Goal: Task Accomplishment & Management: Manage account settings

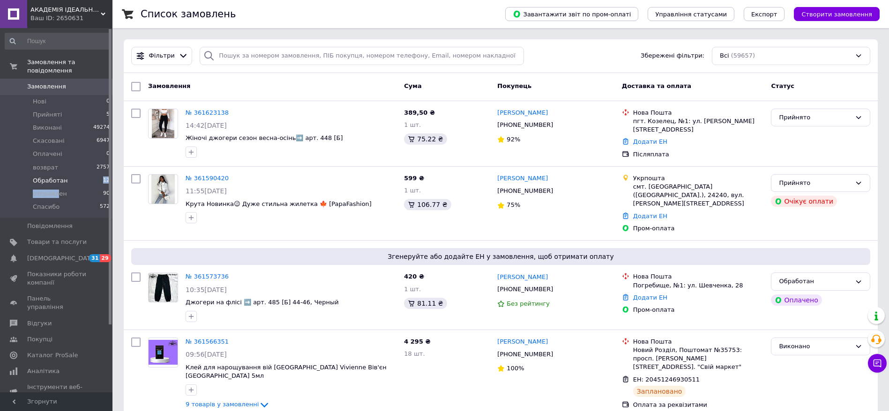
drag, startPoint x: 56, startPoint y: 188, endPoint x: 64, endPoint y: 176, distance: 14.4
click at [64, 176] on ul "Нові 0 Прийняті 5 Виконані 49274 Скасовані 6947 Оплачені 0 возврат 2757 Обработ…" at bounding box center [57, 157] width 115 height 124
click at [76, 161] on li "возврат 2757" at bounding box center [57, 167] width 115 height 13
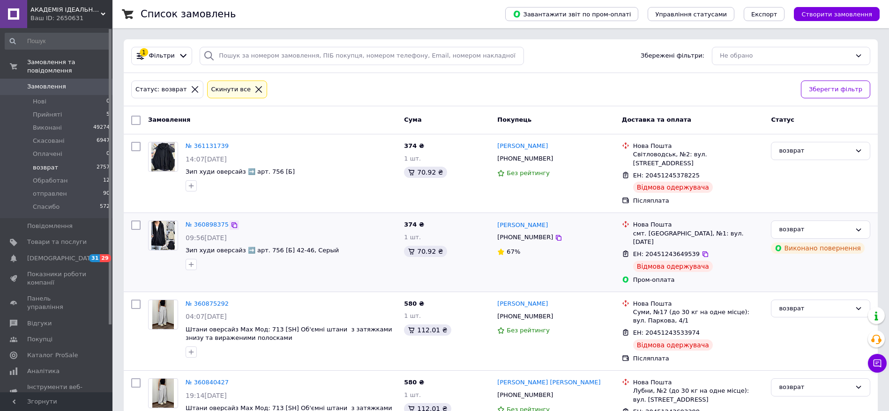
click at [231, 222] on icon at bounding box center [234, 225] width 7 height 7
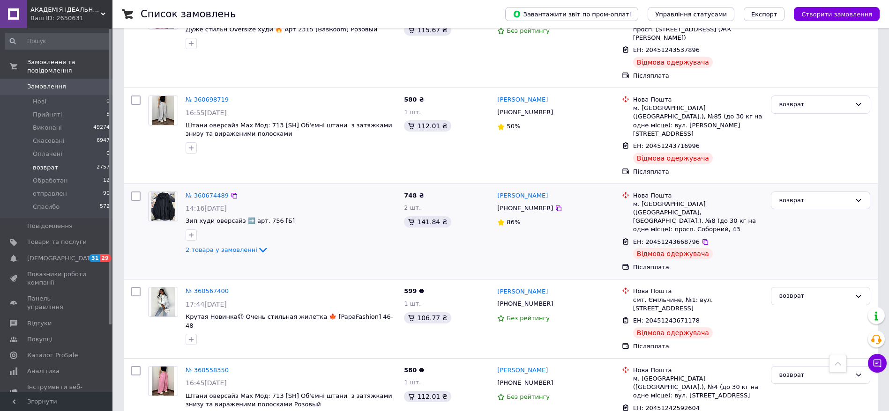
scroll to position [703, 0]
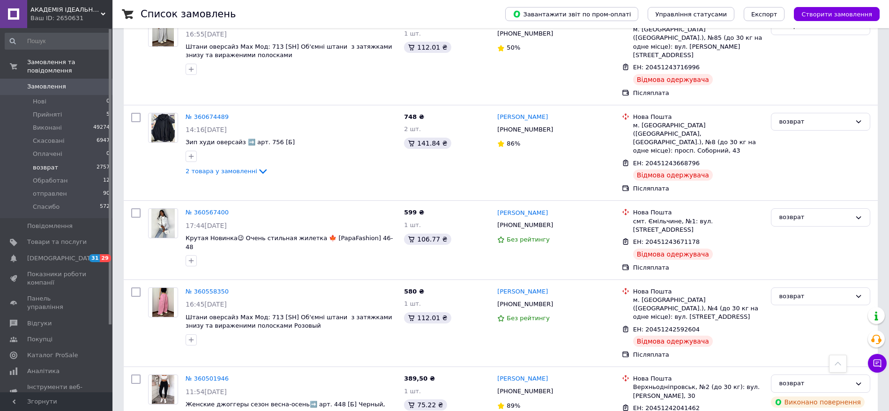
click at [57, 82] on span "Замовлення" at bounding box center [46, 86] width 39 height 8
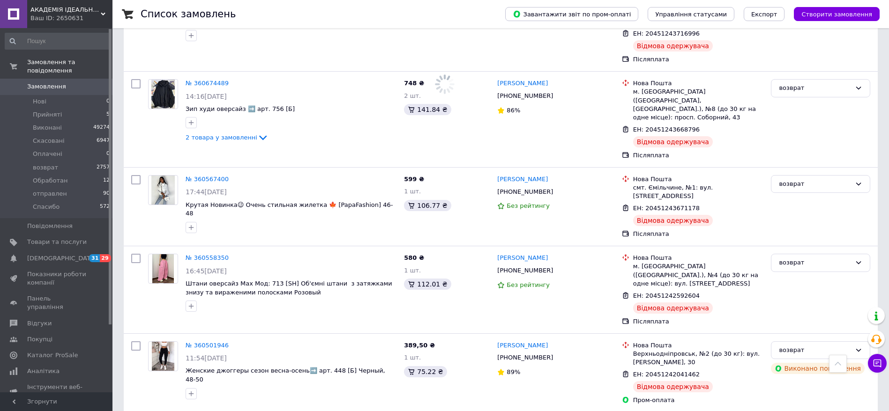
scroll to position [669, 0]
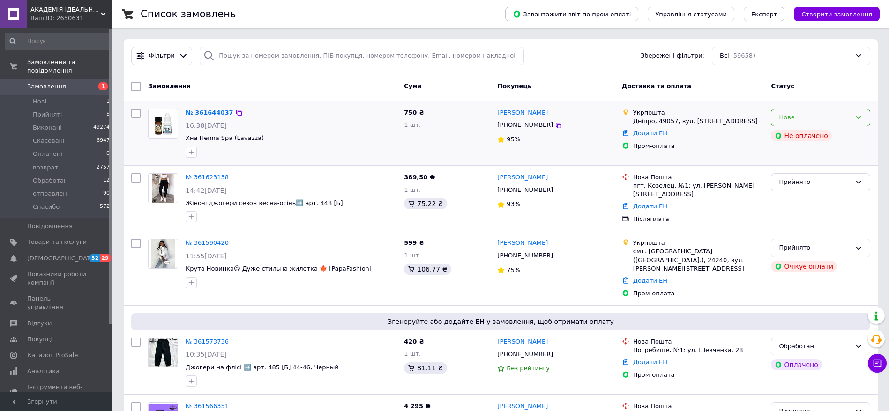
click at [845, 119] on div "Нове" at bounding box center [815, 118] width 72 height 10
click at [824, 140] on li "Прийнято" at bounding box center [820, 136] width 98 height 17
click at [215, 109] on link "№ 361644037" at bounding box center [210, 112] width 48 height 7
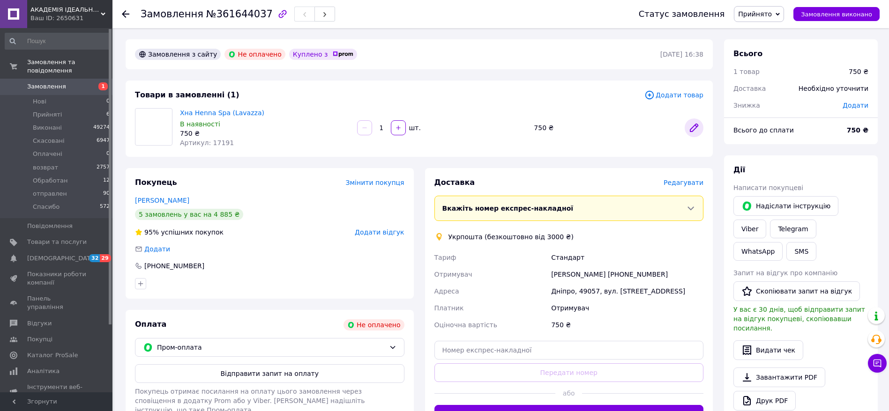
click at [699, 127] on link at bounding box center [693, 128] width 19 height 19
click at [772, 17] on span "Прийнято" at bounding box center [755, 13] width 34 height 7
click at [764, 51] on li "Скасовано" at bounding box center [758, 47] width 49 height 14
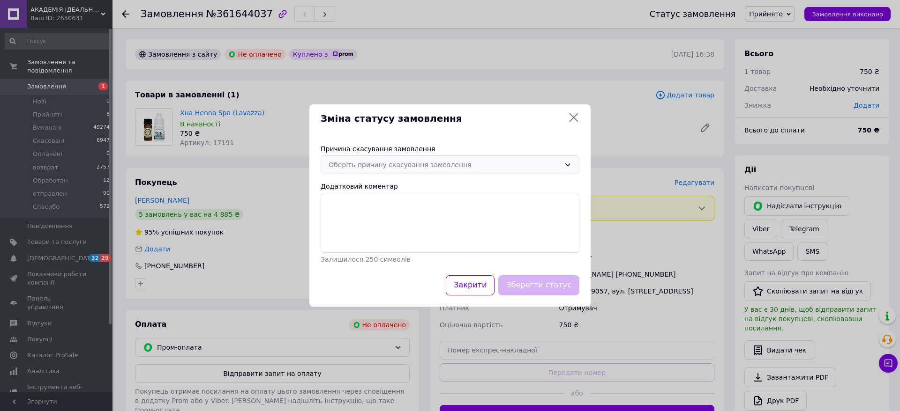
click at [498, 162] on div "Оберіть причину скасування замовлення" at bounding box center [443, 165] width 231 height 10
click at [483, 182] on li "Немає в наявності" at bounding box center [450, 185] width 258 height 18
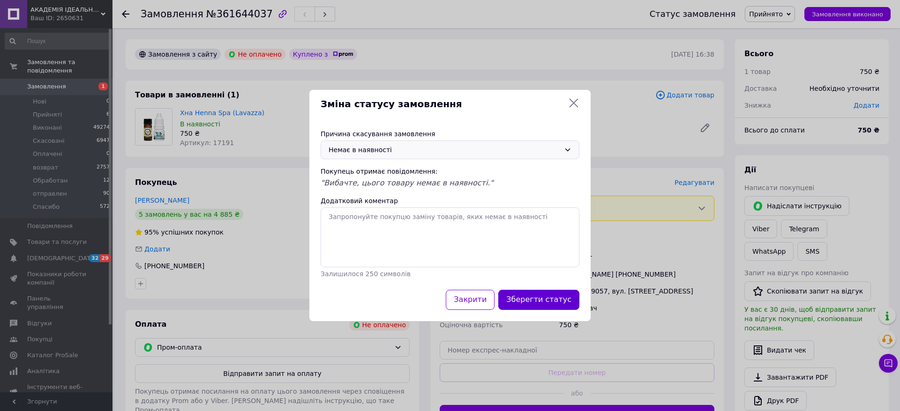
click at [543, 301] on button "Зберегти статус" at bounding box center [538, 300] width 81 height 20
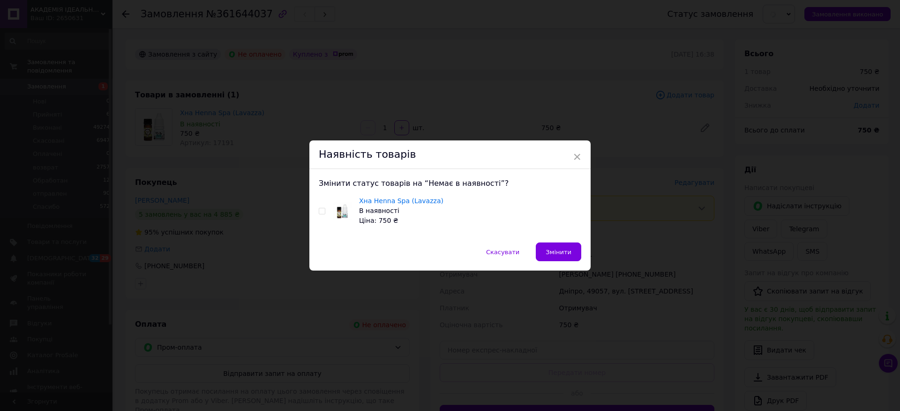
click at [321, 210] on input "checkbox" at bounding box center [322, 211] width 6 height 6
checkbox input "true"
click at [558, 251] on span "Змінити" at bounding box center [558, 252] width 26 height 7
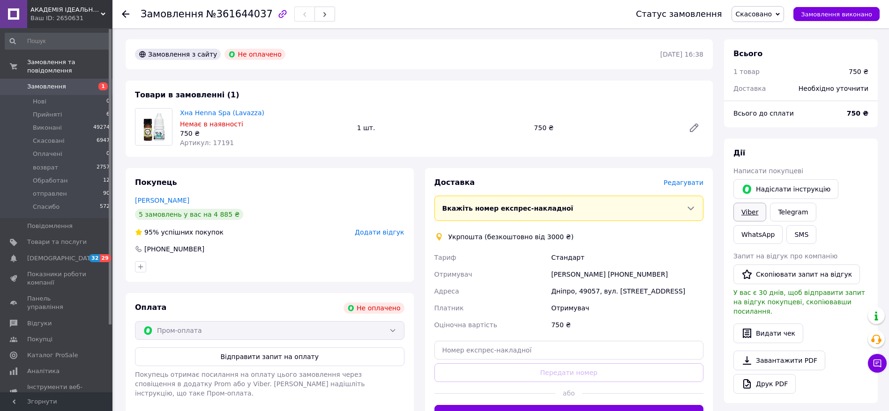
click at [766, 203] on link "Viber" at bounding box center [749, 212] width 33 height 19
click at [89, 82] on span "1" at bounding box center [100, 86] width 26 height 8
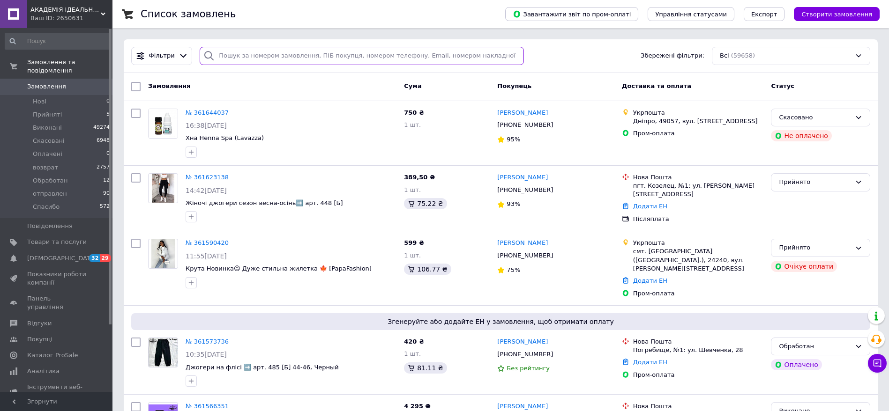
click at [272, 59] on input "search" at bounding box center [362, 56] width 324 height 18
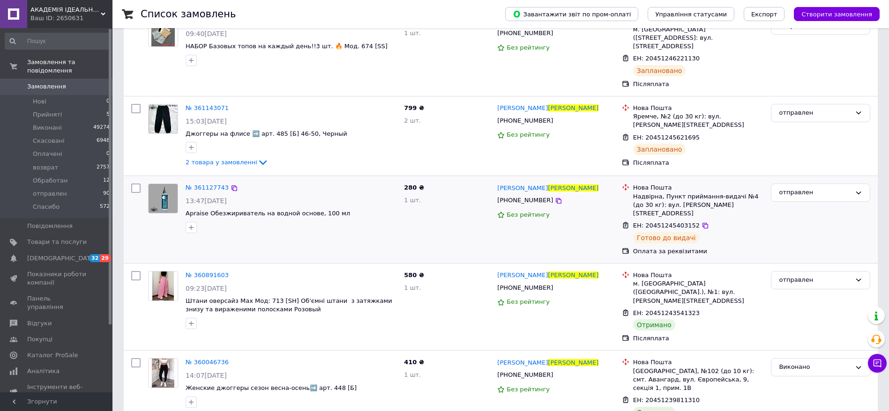
scroll to position [141, 0]
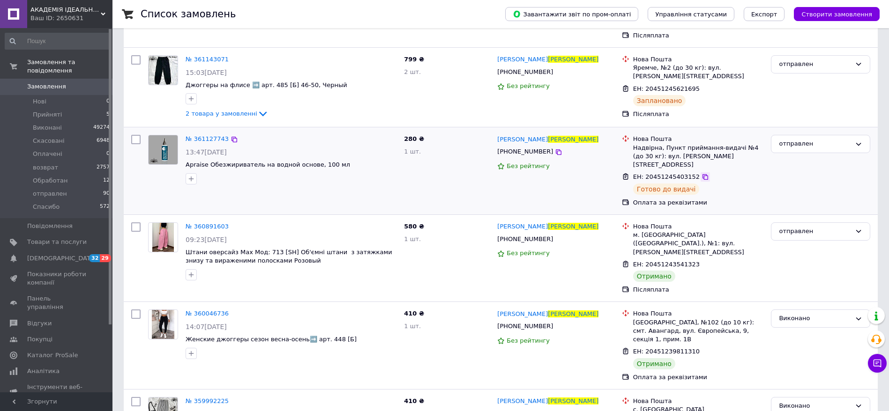
type input "прокопенко"
drag, startPoint x: 696, startPoint y: 162, endPoint x: 616, endPoint y: 225, distance: 102.4
click at [701, 173] on icon at bounding box center [704, 176] width 7 height 7
click at [154, 165] on div at bounding box center [162, 159] width 37 height 57
click at [202, 135] on span "№ 361127743" at bounding box center [207, 138] width 43 height 7
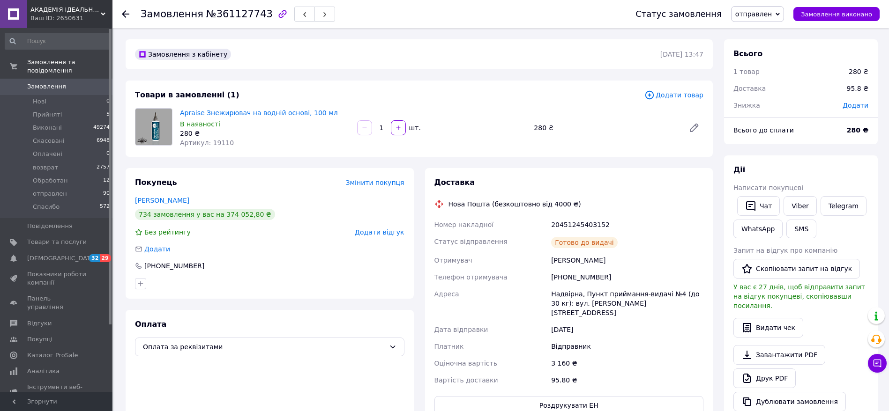
click at [68, 79] on link "Замовлення 0" at bounding box center [57, 87] width 115 height 16
